Goal: Navigation & Orientation: Find specific page/section

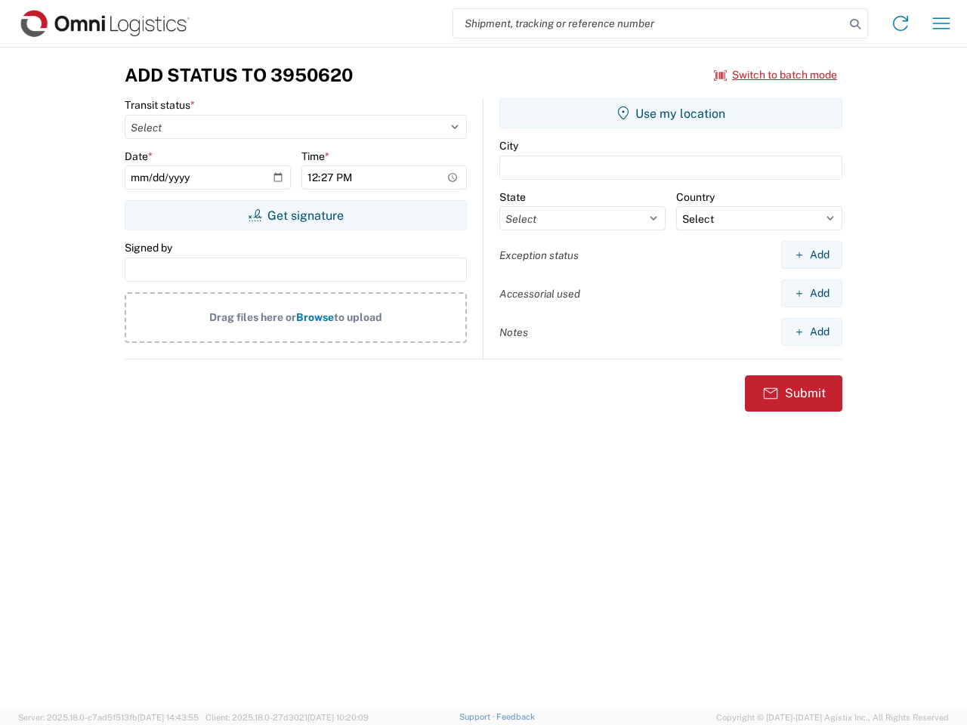
click at [649, 23] on input "search" at bounding box center [648, 23] width 391 height 29
click at [855, 24] on icon at bounding box center [855, 24] width 21 height 21
click at [900, 23] on icon at bounding box center [900, 23] width 24 height 24
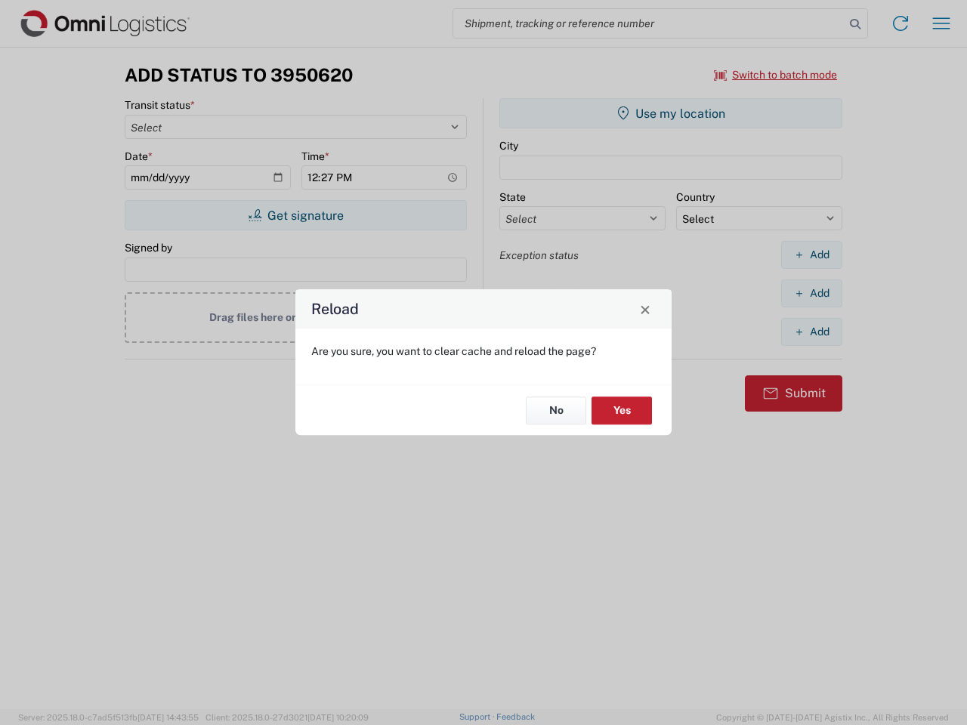
click at [776, 75] on div "Reload Are you sure, you want to clear cache and reload the page? No Yes" at bounding box center [483, 362] width 967 height 725
click at [295, 215] on div "Reload Are you sure, you want to clear cache and reload the page? No Yes" at bounding box center [483, 362] width 967 height 725
click at [671, 113] on div "Reload Are you sure, you want to clear cache and reload the page? No Yes" at bounding box center [483, 362] width 967 height 725
click at [811, 255] on div "Reload Are you sure, you want to clear cache and reload the page? No Yes" at bounding box center [483, 362] width 967 height 725
click at [811, 293] on div "Reload Are you sure, you want to clear cache and reload the page? No Yes" at bounding box center [483, 362] width 967 height 725
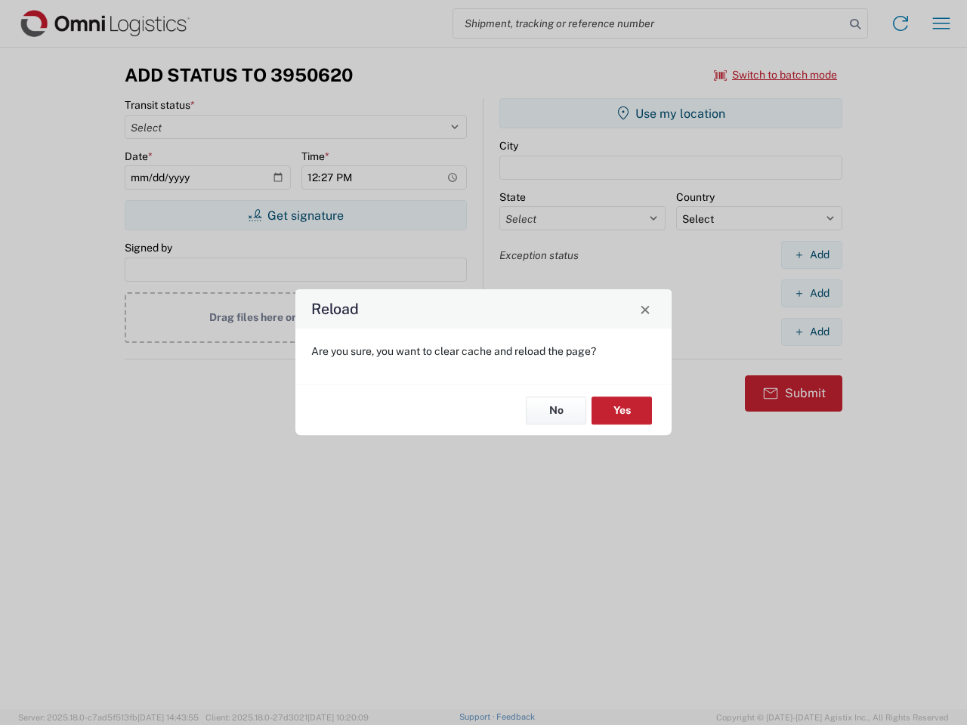
click at [811, 332] on div "Reload Are you sure, you want to clear cache and reload the page? No Yes" at bounding box center [483, 362] width 967 height 725
